Goal: Task Accomplishment & Management: Manage account settings

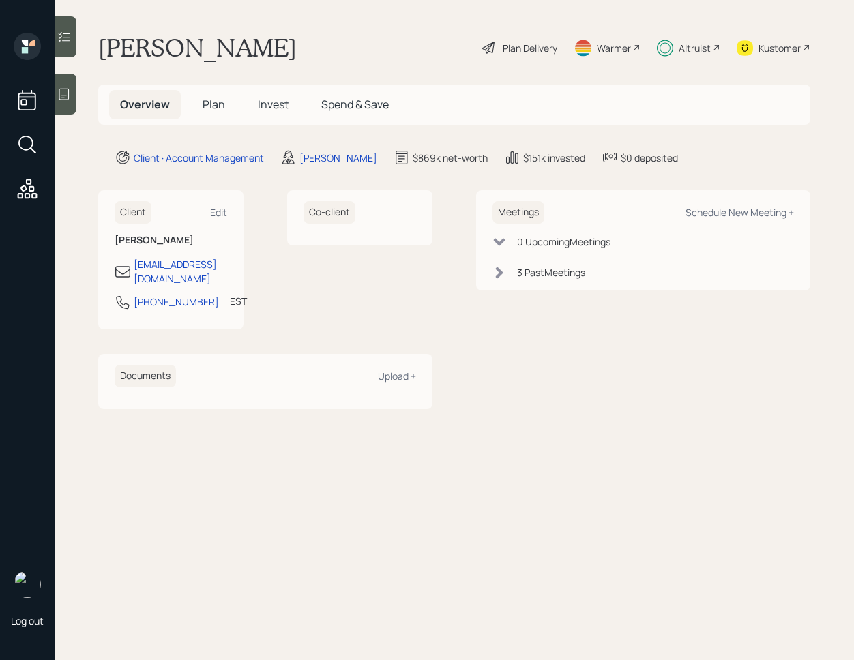
click at [263, 101] on span "Invest" at bounding box center [273, 104] width 31 height 15
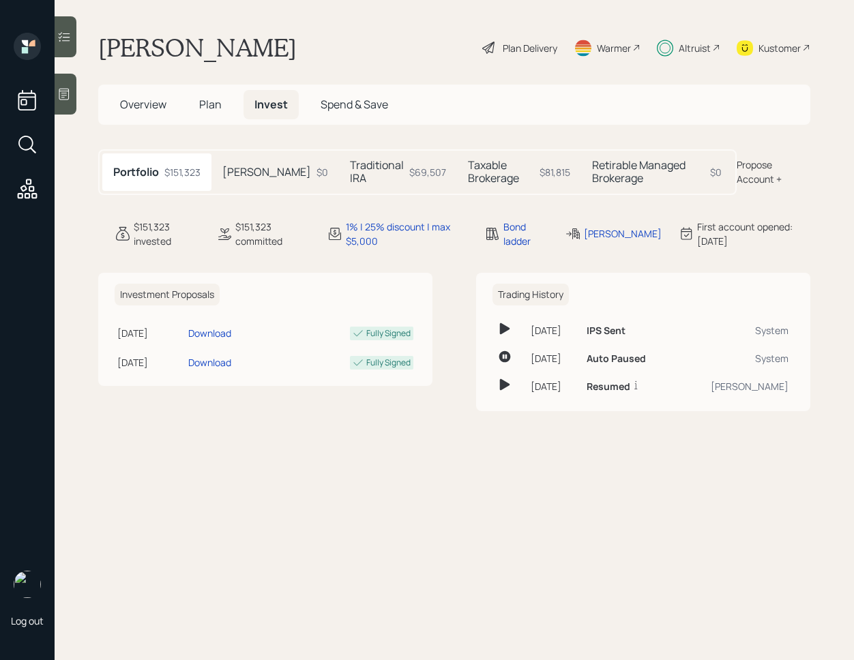
click at [502, 178] on h5 "Taxable Brokerage" at bounding box center [501, 172] width 66 height 26
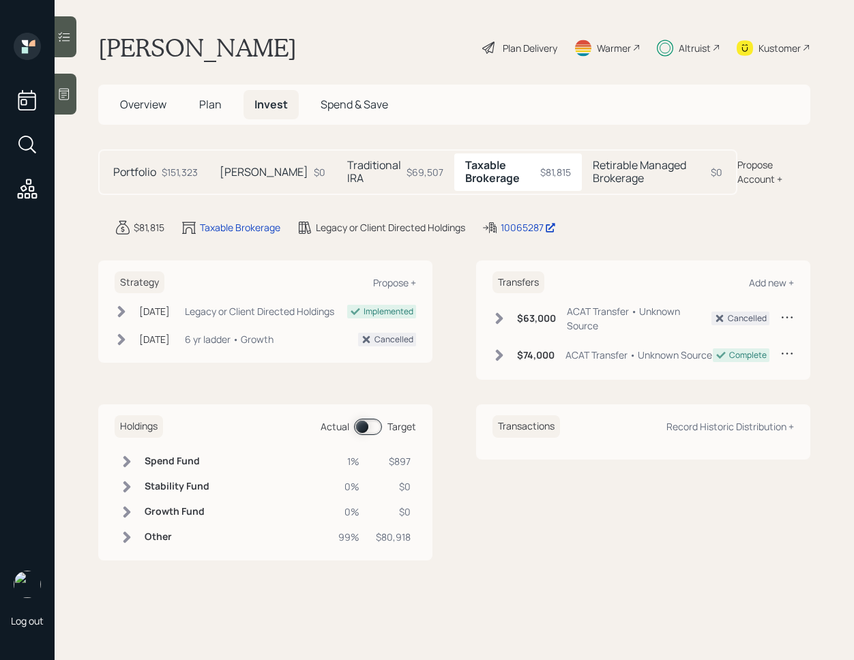
click at [121, 536] on icon at bounding box center [127, 537] width 14 height 14
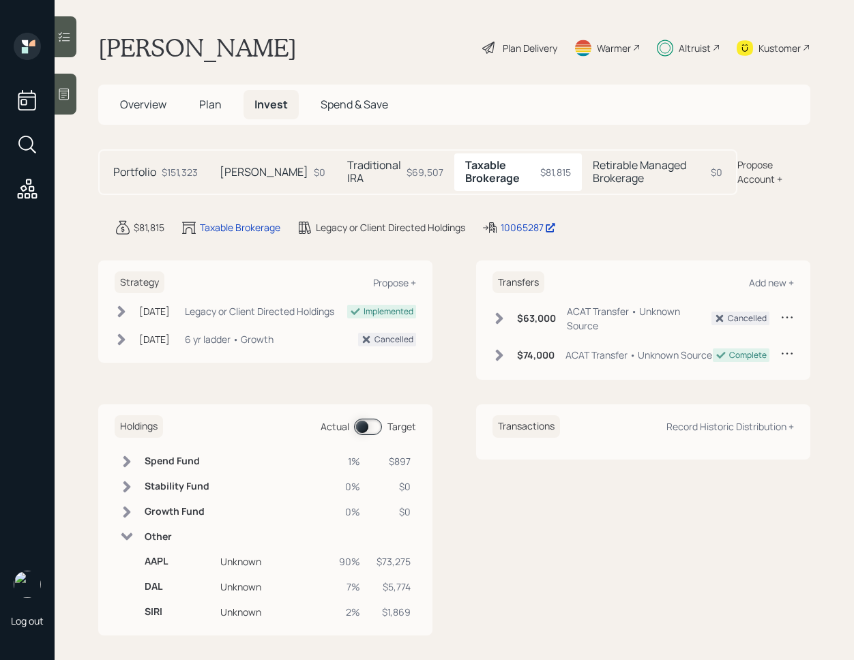
click at [125, 536] on icon at bounding box center [127, 536] width 12 height 7
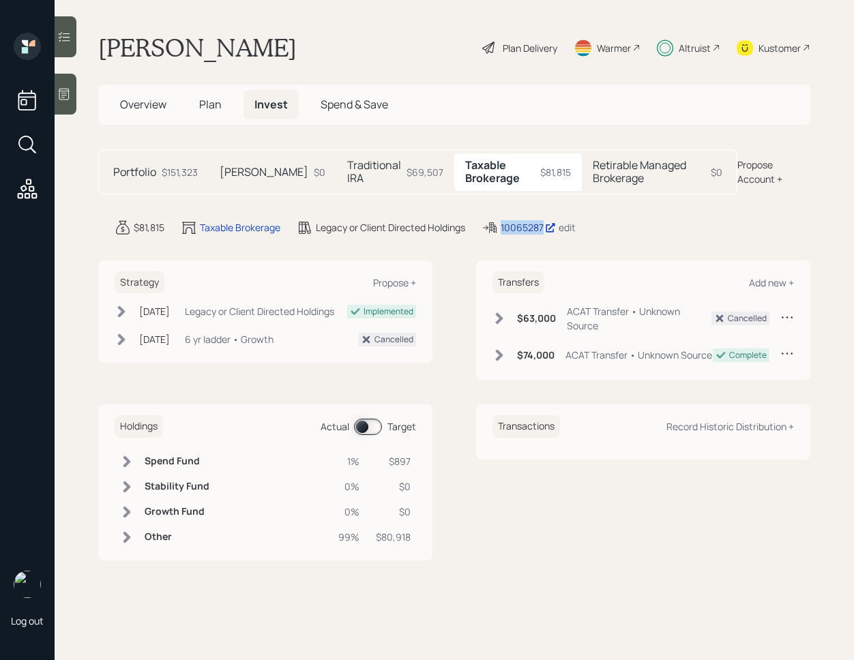
copy div "10065287"
drag, startPoint x: 524, startPoint y: 226, endPoint x: 509, endPoint y: 20, distance: 205.8
click at [0, 0] on div "Log out Pierre Miles Plan Delivery Warmer Altruist Kustomer Overview Plan Inves…" at bounding box center [427, 330] width 854 height 660
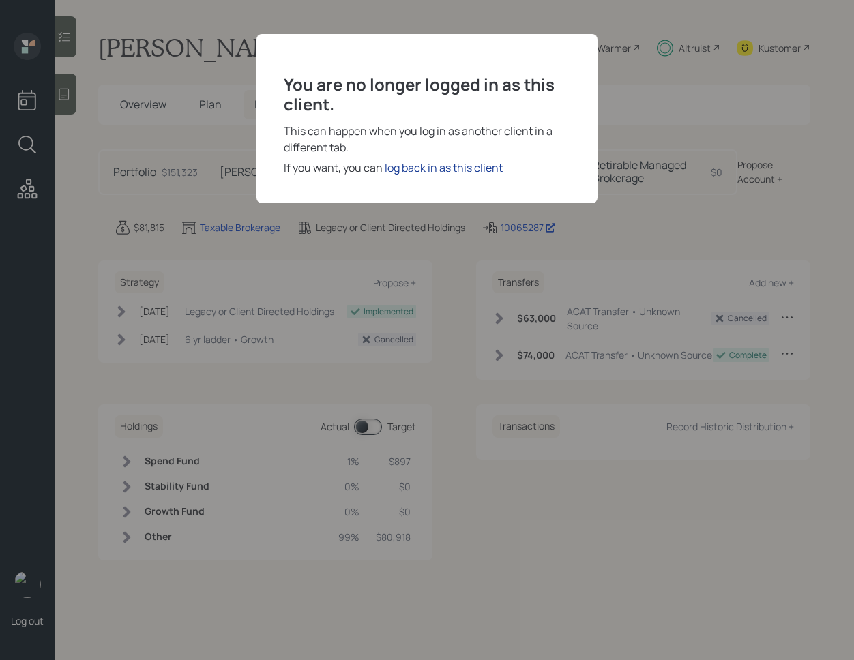
click at [464, 168] on div "log back in as this client" at bounding box center [444, 168] width 118 height 16
